Goal: Information Seeking & Learning: Understand process/instructions

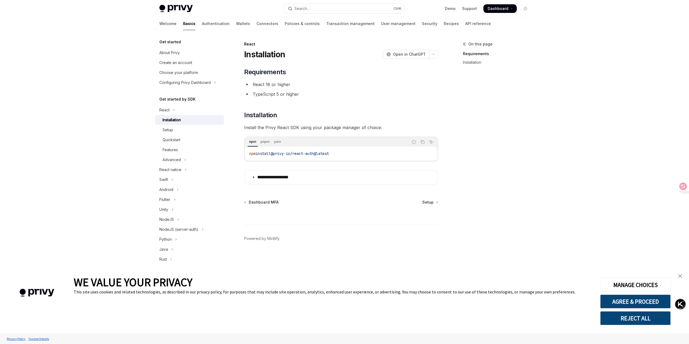
type textarea "*"
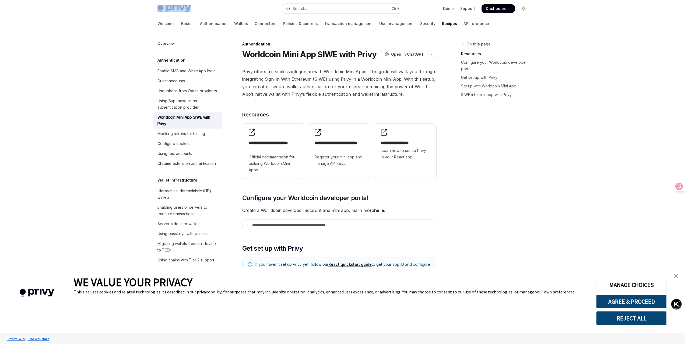
drag, startPoint x: 190, startPoint y: 8, endPoint x: 157, endPoint y: 8, distance: 33.6
click at [157, 8] on div "Privy Docs home page Search... Ctrl K Demo Support Dashboard Dashboard Search..." at bounding box center [342, 8] width 396 height 17
click at [128, 11] on div at bounding box center [342, 15] width 685 height 30
click at [525, 159] on div "On this page Resources Configure your Worldcoin developer portal Get set up wit…" at bounding box center [491, 192] width 82 height 303
